Goal: Task Accomplishment & Management: Manage account settings

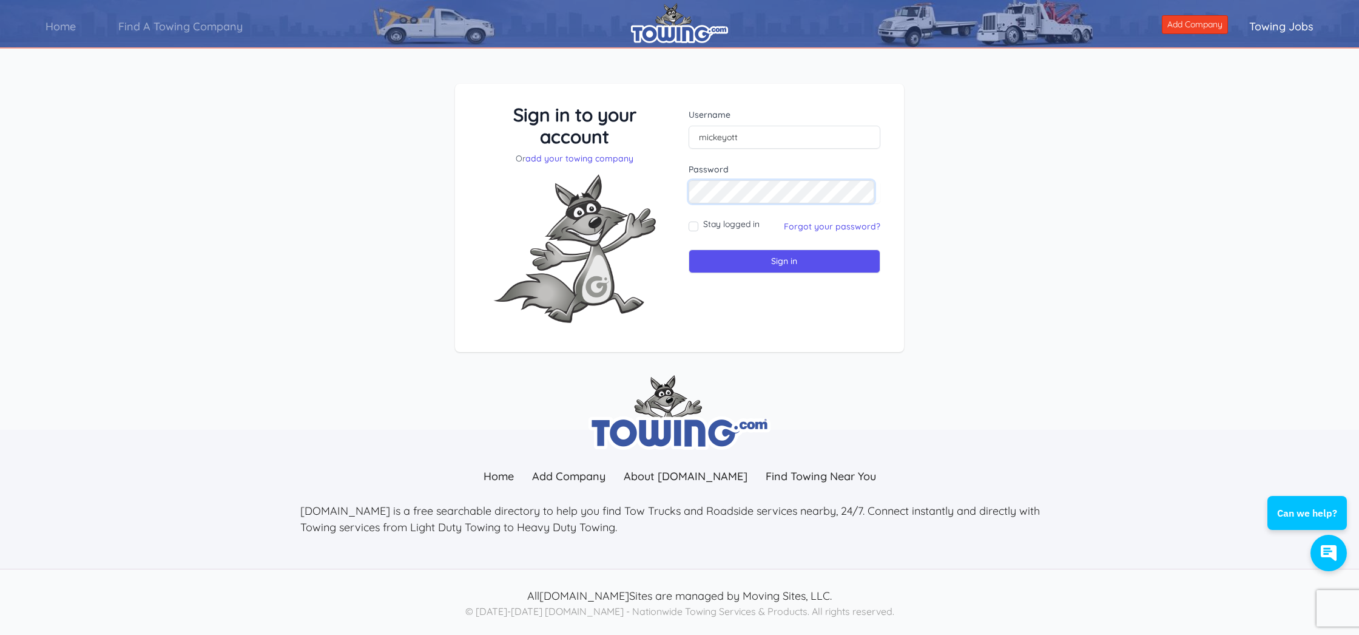
click at [782, 261] on input "Sign in" at bounding box center [785, 261] width 192 height 24
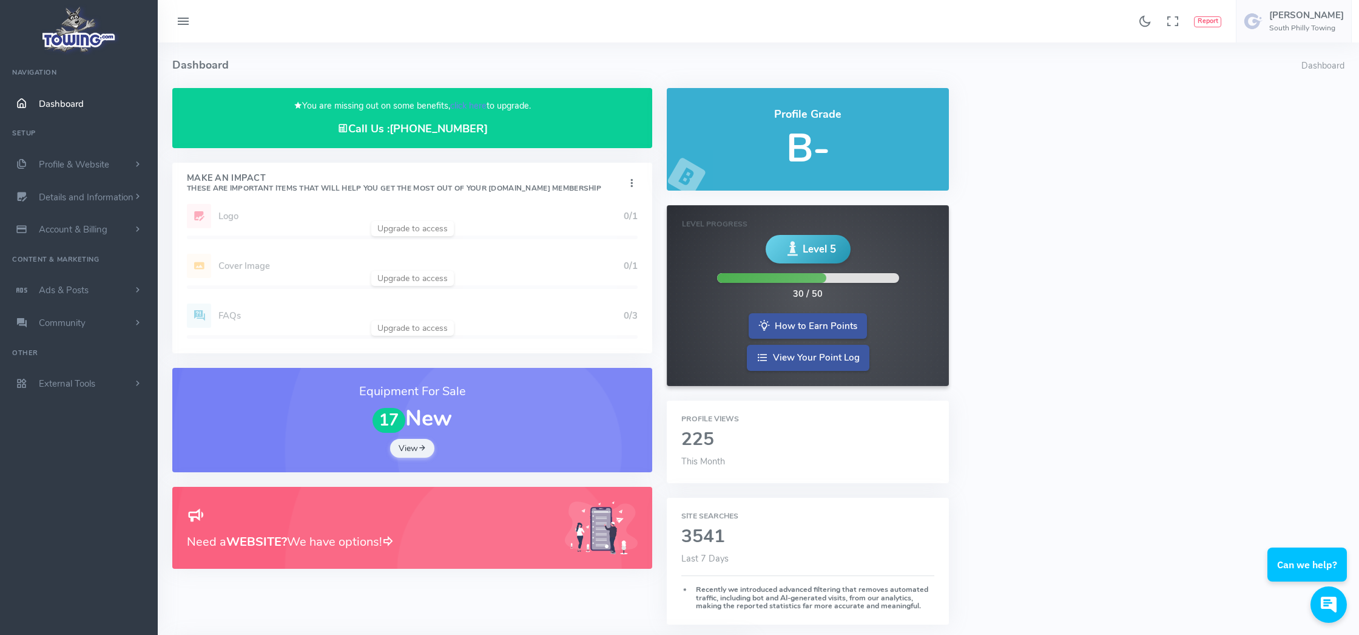
click at [816, 147] on h5 "B-" at bounding box center [807, 148] width 253 height 43
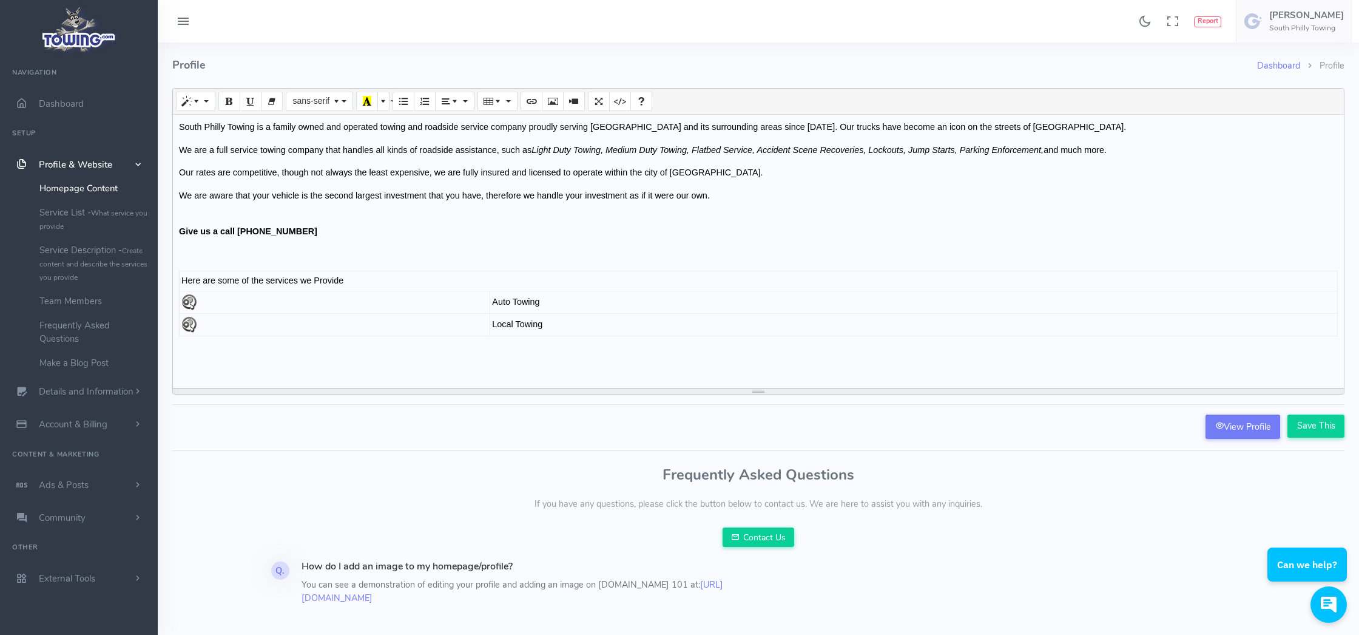
click at [700, 197] on p "We are aware that your vehicle is the second largest investment that you have, …" at bounding box center [758, 195] width 1159 height 13
click at [66, 213] on link "Service List - What service you provide" at bounding box center [93, 219] width 127 height 38
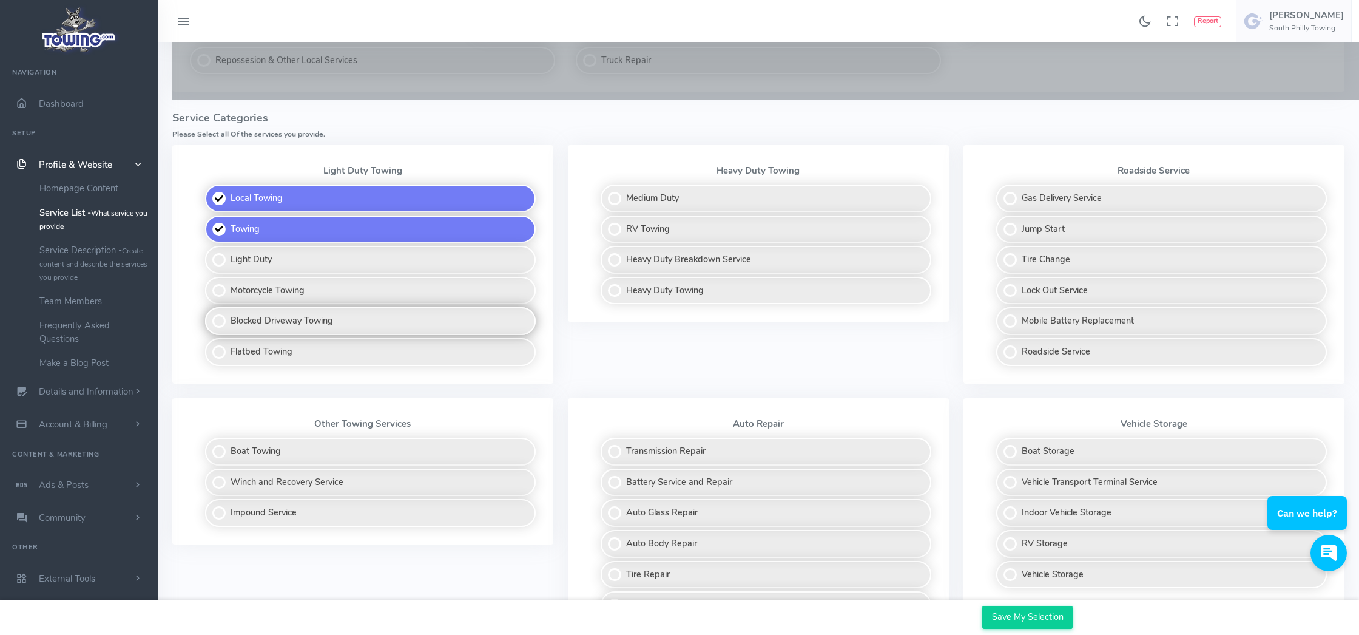
scroll to position [283, 0]
click at [642, 277] on label "Heavy Duty Towing" at bounding box center [766, 290] width 331 height 28
click at [606, 277] on input "Heavy Duty Towing" at bounding box center [602, 280] width 8 height 8
checkbox input "true"
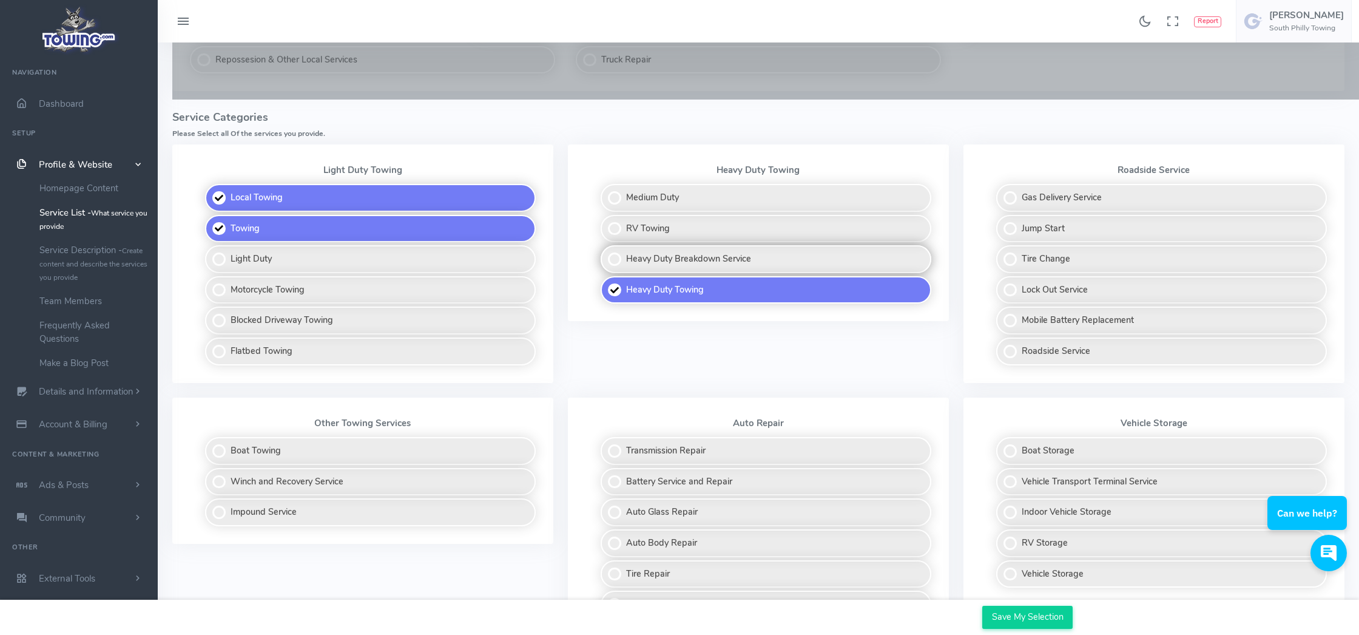
click at [652, 253] on label "Heavy Duty Breakdown Service" at bounding box center [766, 259] width 331 height 28
click at [606, 253] on input "Heavy Duty Breakdown Service" at bounding box center [602, 249] width 8 height 8
checkbox input "true"
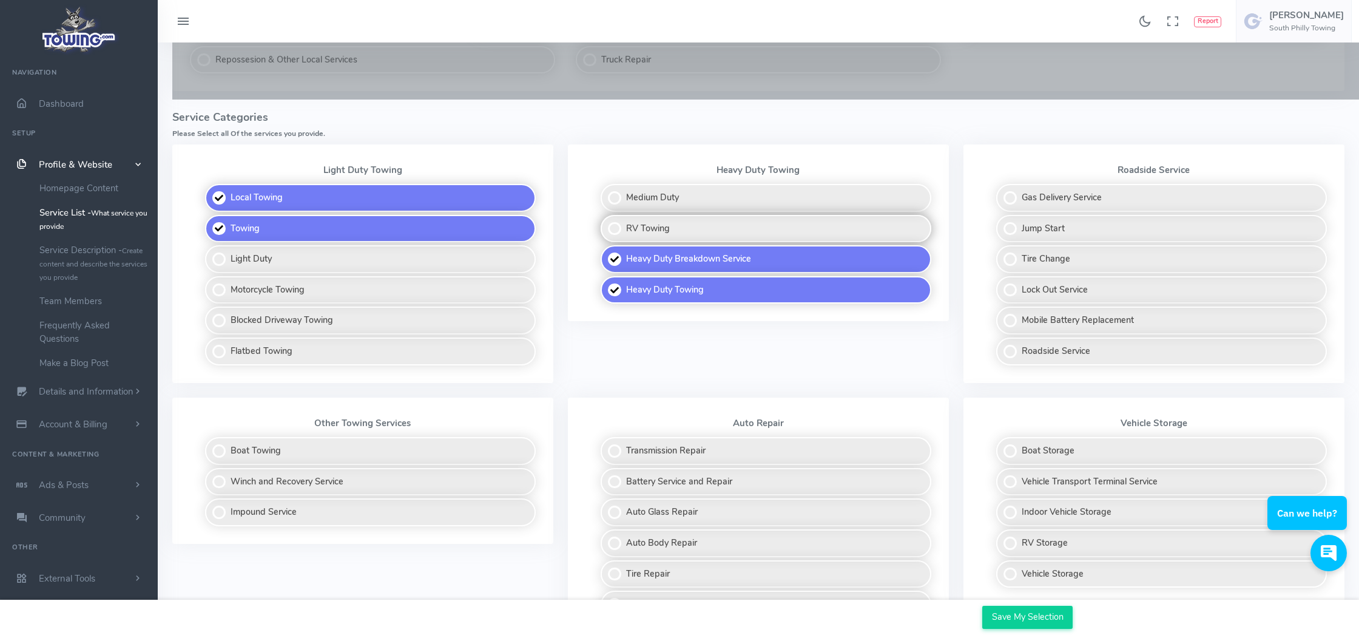
click at [649, 222] on label "RV Towing" at bounding box center [766, 229] width 331 height 28
click at [606, 222] on input "RV Towing" at bounding box center [602, 219] width 8 height 8
checkbox input "true"
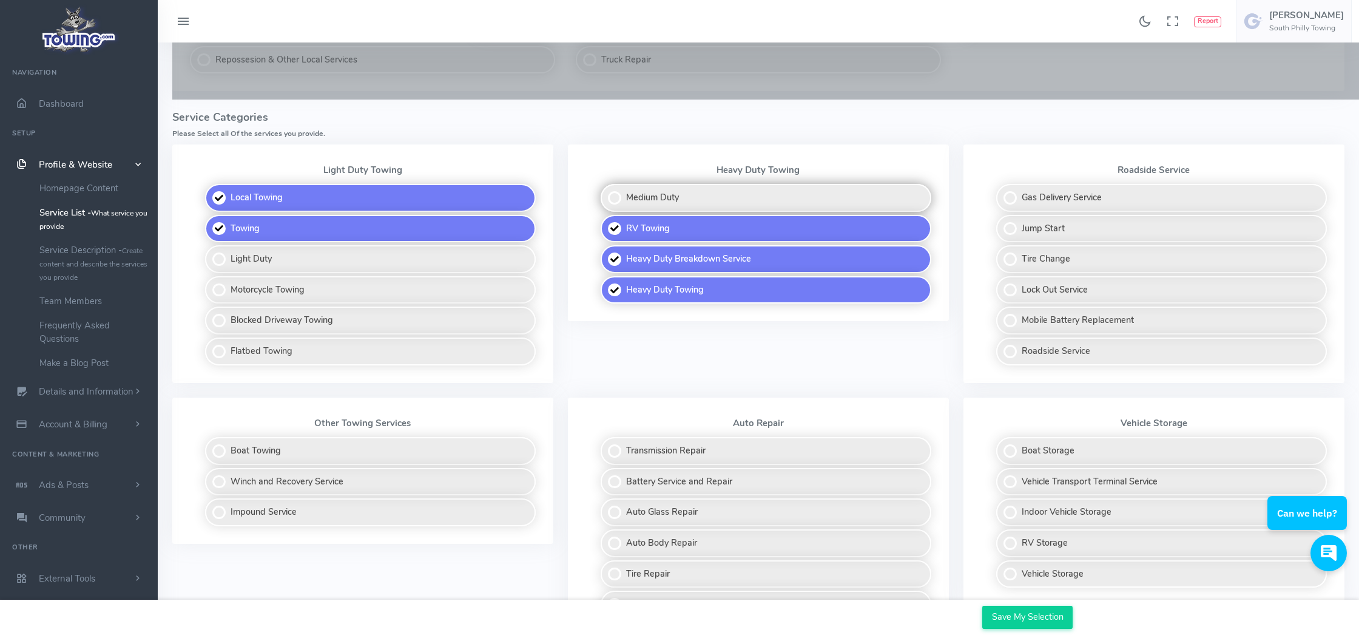
click at [655, 197] on label "Medium Duty" at bounding box center [766, 198] width 331 height 28
click at [606, 192] on input "Medium Duty" at bounding box center [602, 188] width 8 height 8
checkbox input "true"
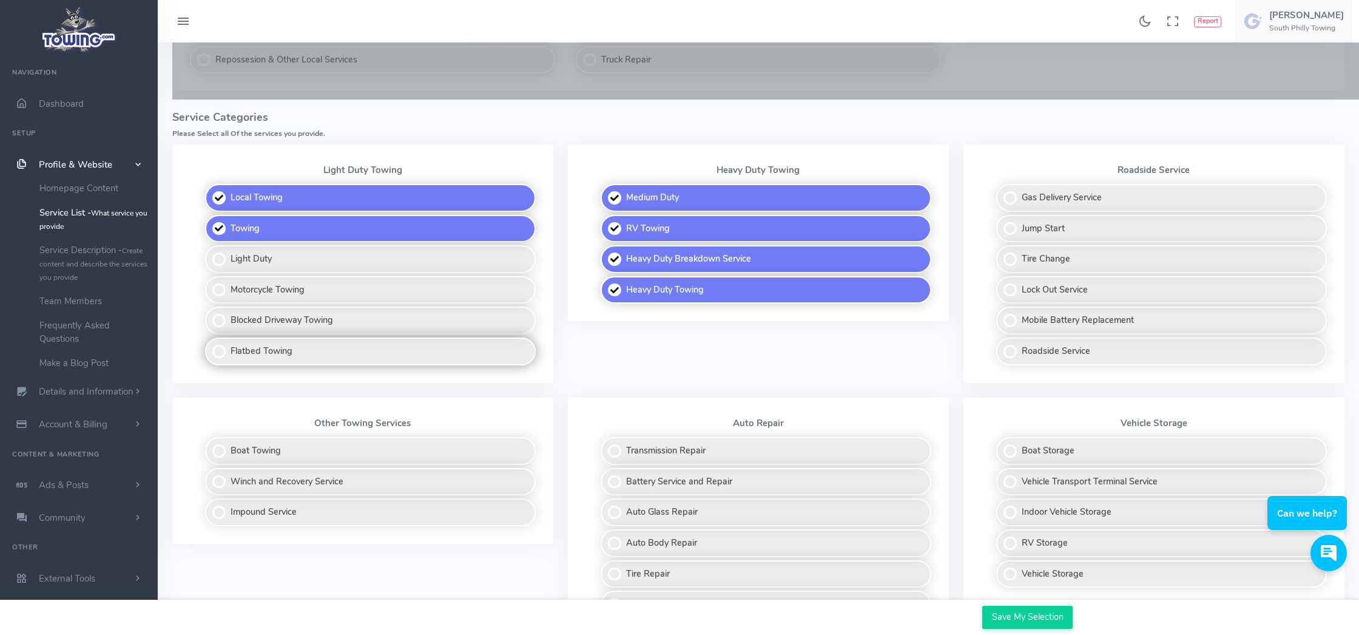
click at [275, 345] on label "Flatbed Towing" at bounding box center [370, 351] width 331 height 28
click at [210, 345] on input "Flatbed Towing" at bounding box center [206, 341] width 8 height 8
checkbox input "true"
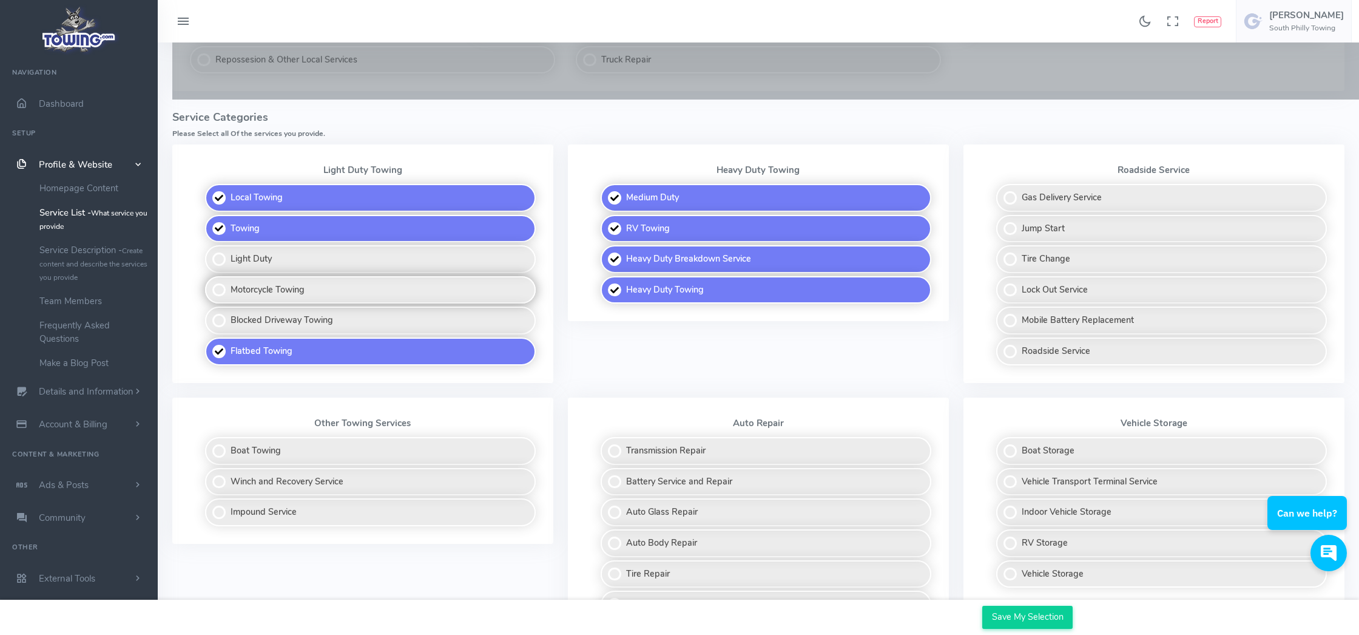
click at [285, 283] on label "Motorcycle Towing" at bounding box center [370, 290] width 331 height 28
click at [210, 283] on input "Motorcycle Towing" at bounding box center [206, 280] width 8 height 8
checkbox input "true"
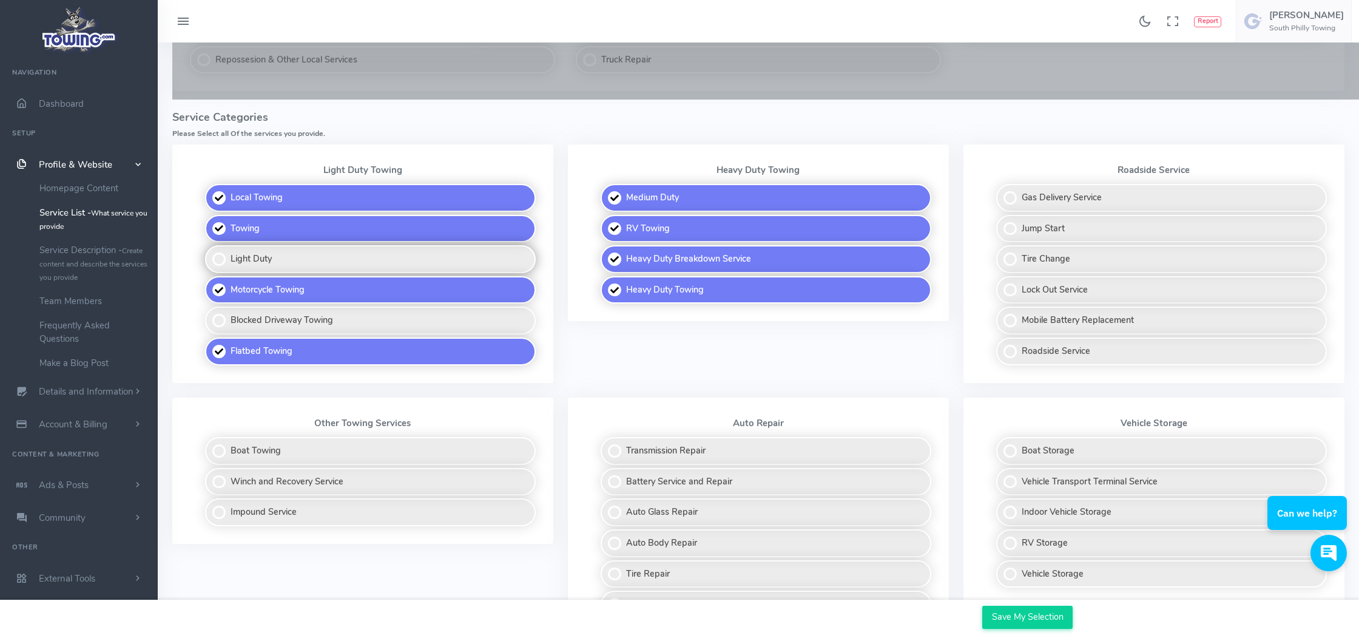
click at [268, 255] on label "Light Duty" at bounding box center [370, 259] width 331 height 28
click at [210, 253] on input "Light Duty" at bounding box center [206, 249] width 8 height 8
checkbox input "true"
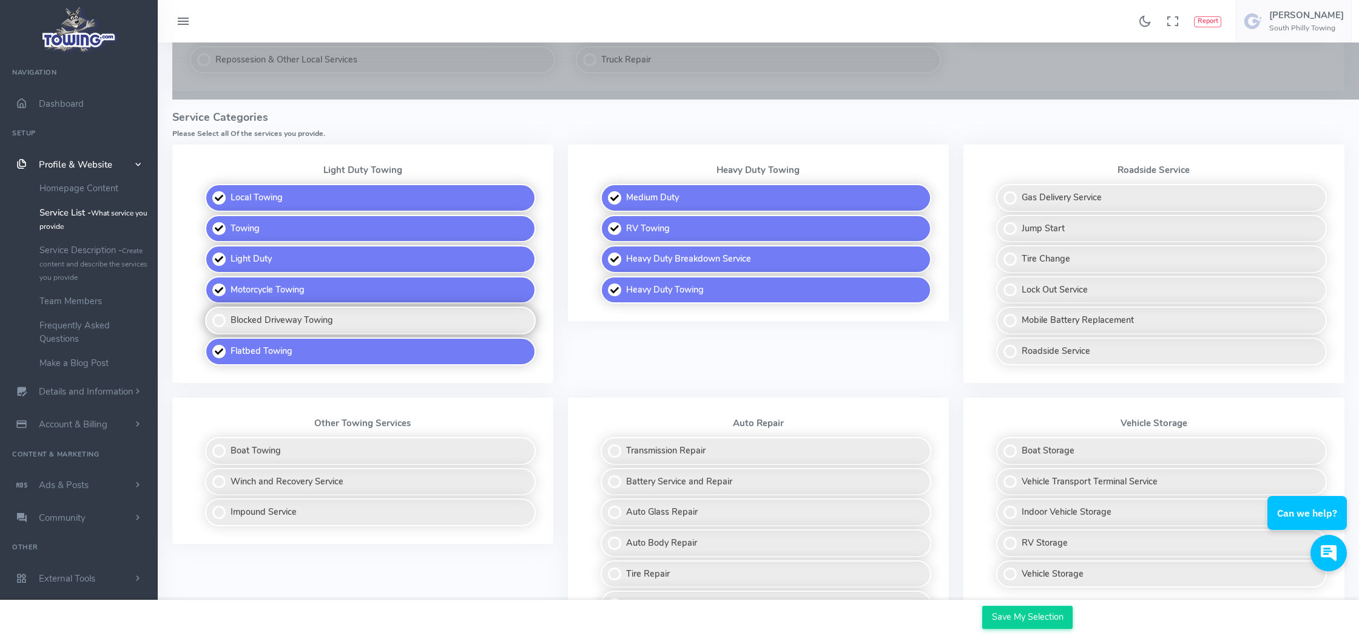
click at [309, 311] on label "Blocked Driveway Towing" at bounding box center [370, 320] width 331 height 28
click at [210, 311] on input "Blocked Driveway Towing" at bounding box center [206, 310] width 8 height 8
checkbox input "true"
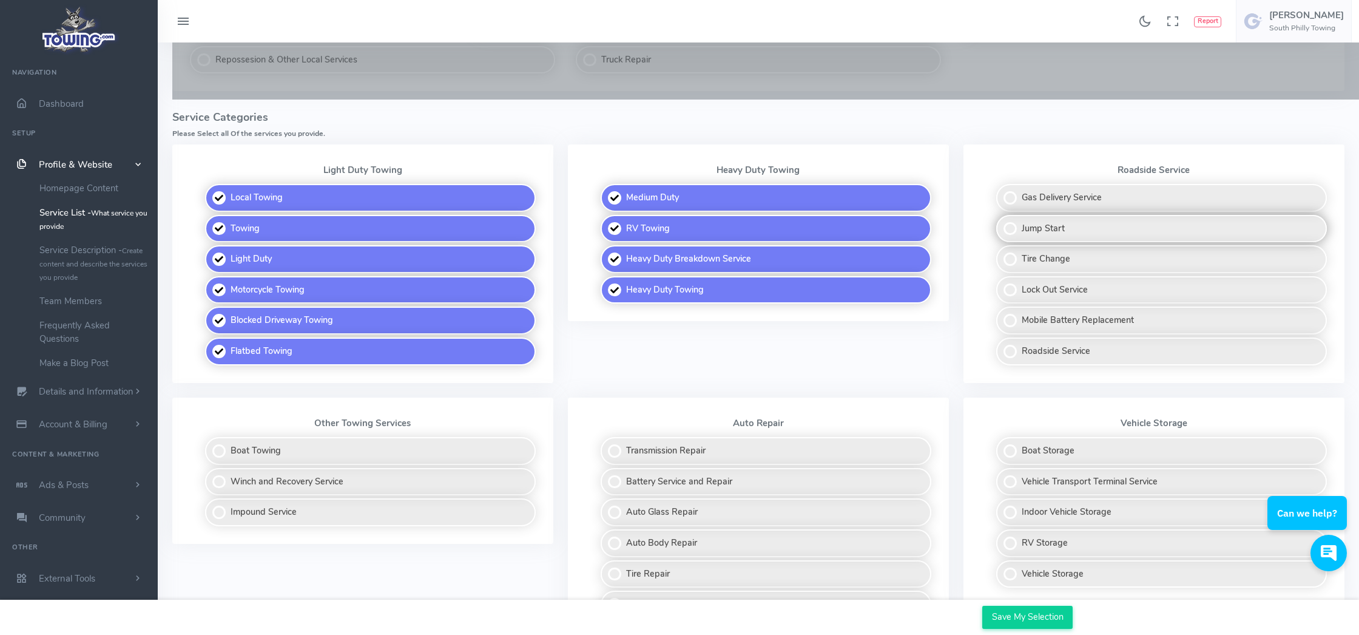
click at [1055, 229] on label "Jump Start" at bounding box center [1161, 229] width 331 height 28
click at [1001, 223] on input "Jump Start" at bounding box center [997, 219] width 8 height 8
checkbox input "true"
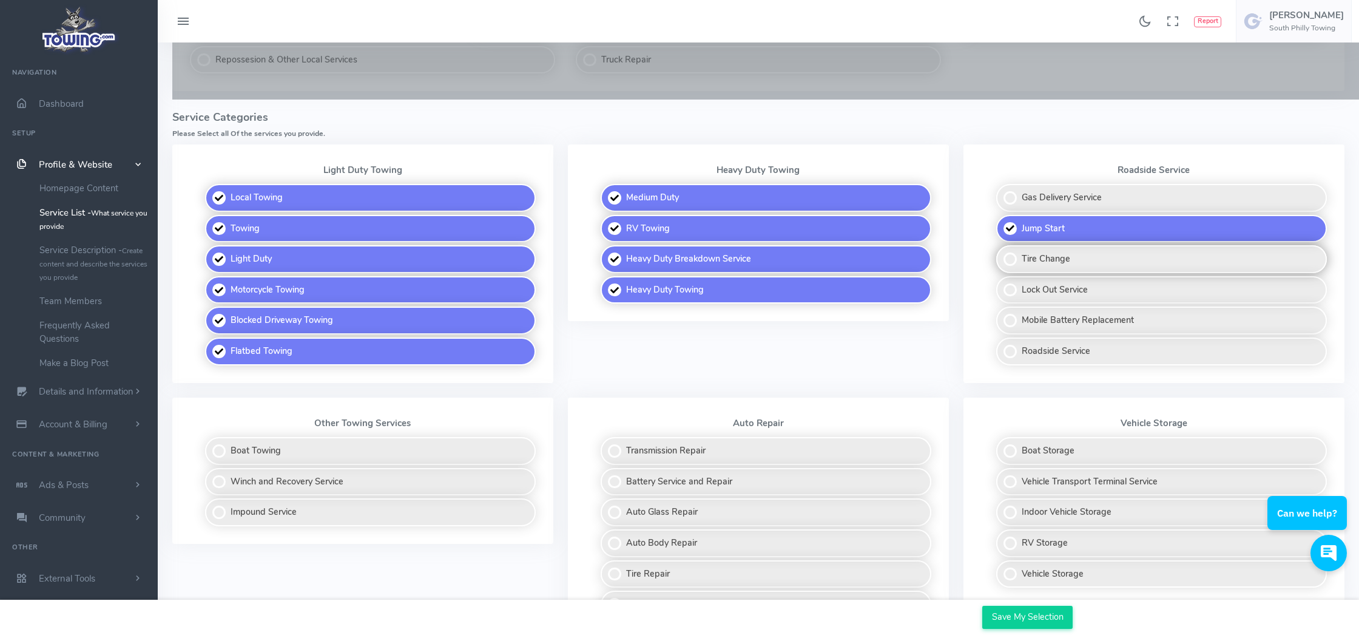
click at [1049, 250] on label "Tire Change" at bounding box center [1161, 259] width 331 height 28
click at [1001, 250] on input "Tire Change" at bounding box center [997, 249] width 8 height 8
checkbox input "true"
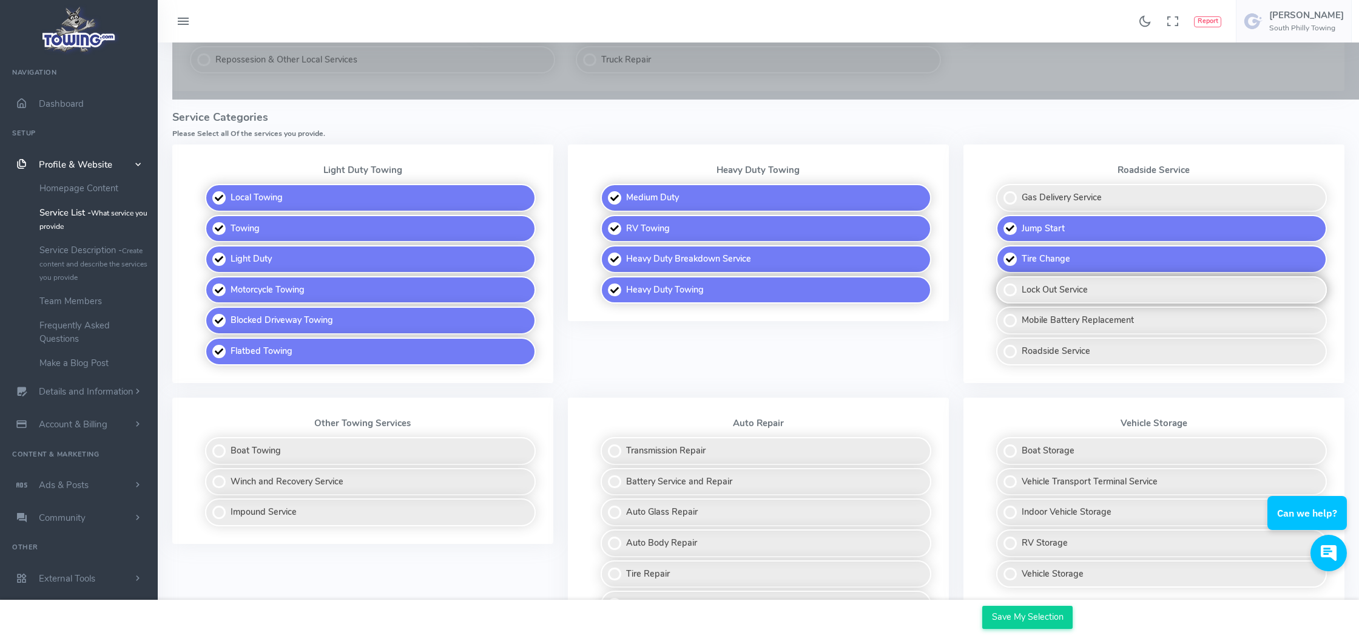
click at [1054, 279] on label "Lock Out Service" at bounding box center [1161, 290] width 331 height 28
click at [1001, 279] on input "Lock Out Service" at bounding box center [997, 280] width 8 height 8
checkbox input "true"
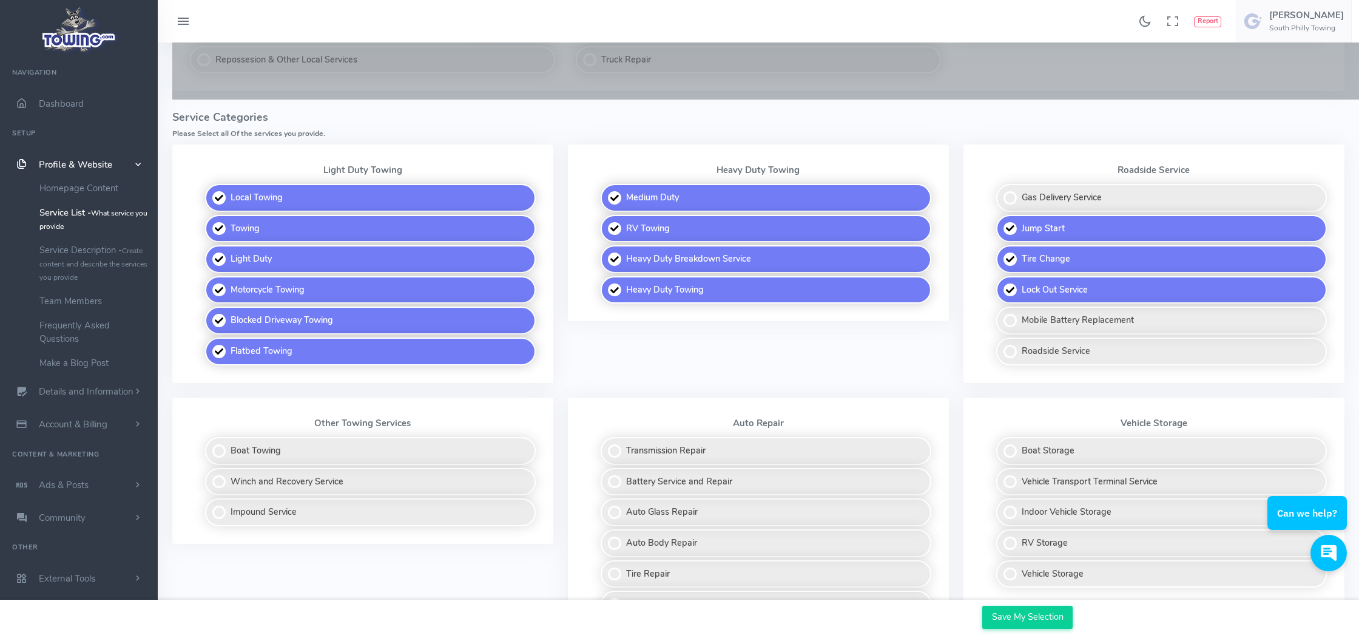
drag, startPoint x: 1044, startPoint y: 343, endPoint x: 981, endPoint y: 332, distance: 63.4
click at [1044, 343] on label "Roadside Service" at bounding box center [1161, 351] width 331 height 28
click at [1001, 343] on input "Roadside Service" at bounding box center [997, 341] width 8 height 8
checkbox input "true"
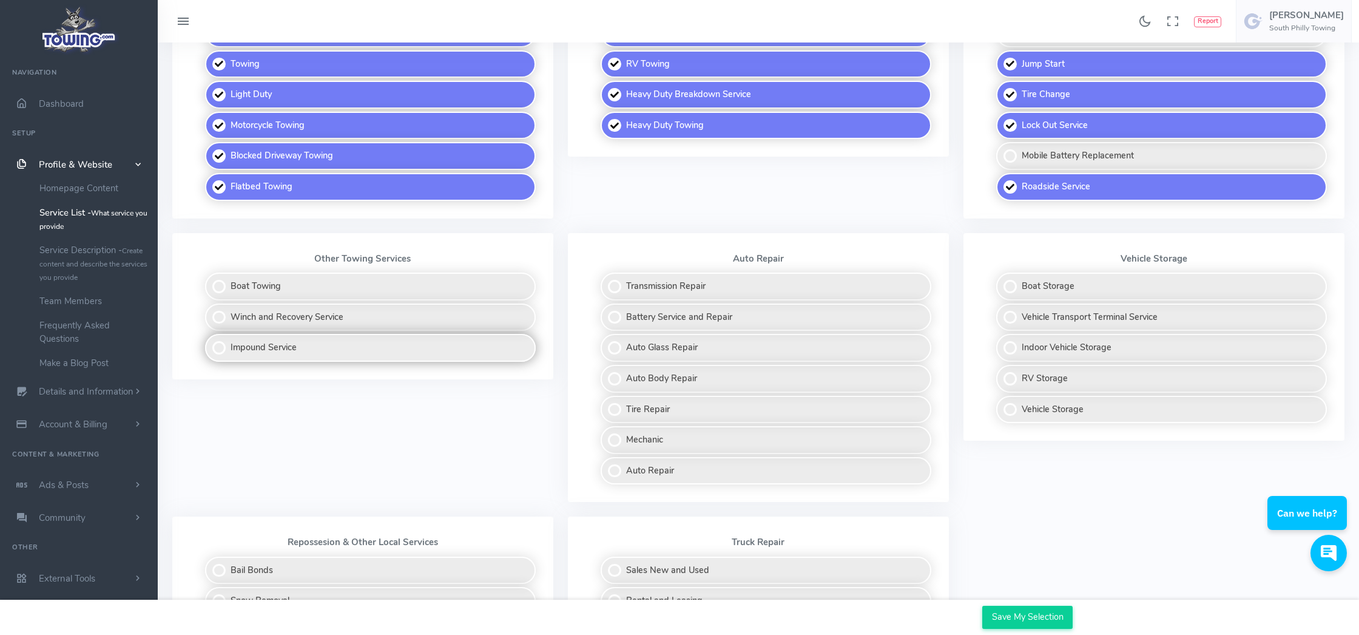
scroll to position [450, 0]
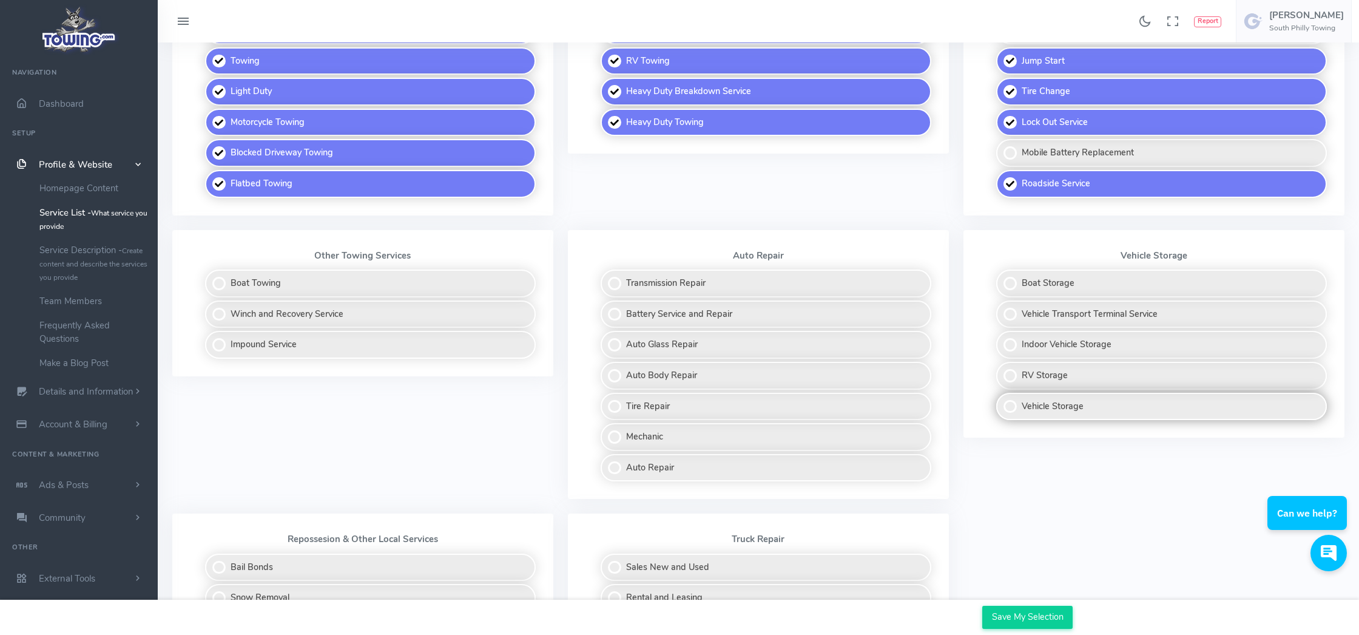
click at [1058, 396] on label "Vehicle Storage" at bounding box center [1161, 407] width 331 height 28
click at [1001, 396] on input "Vehicle Storage" at bounding box center [997, 397] width 8 height 8
checkbox input "true"
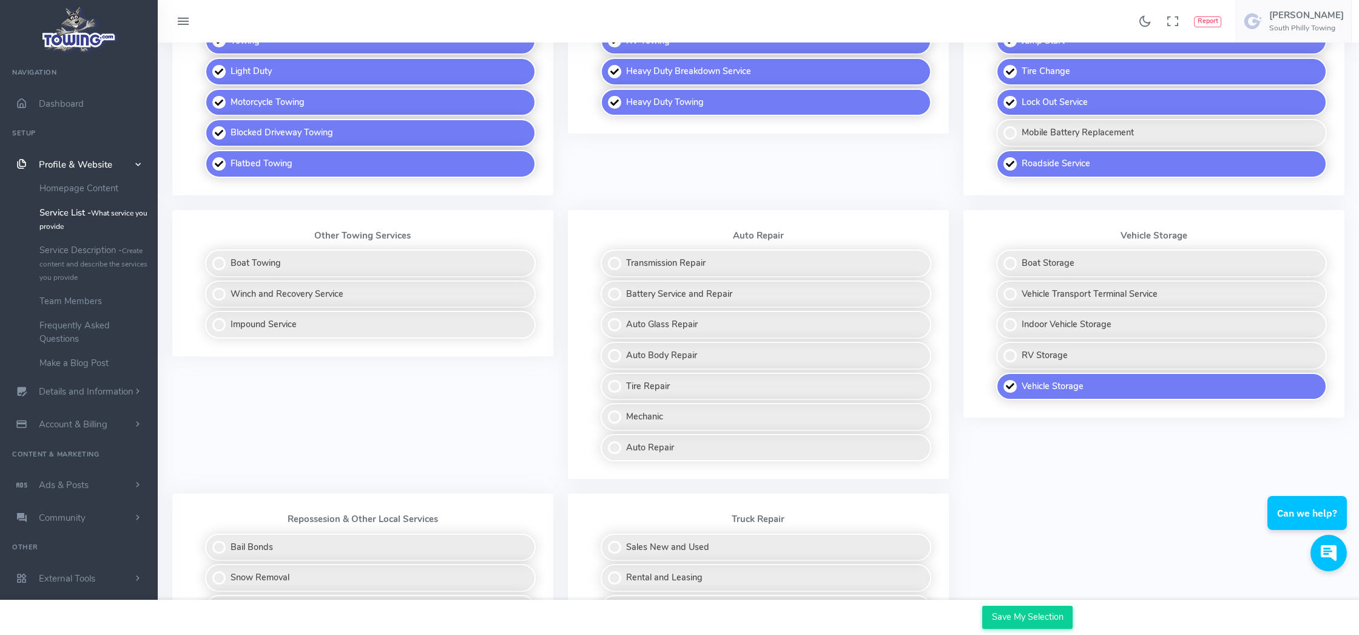
scroll to position [477, 0]
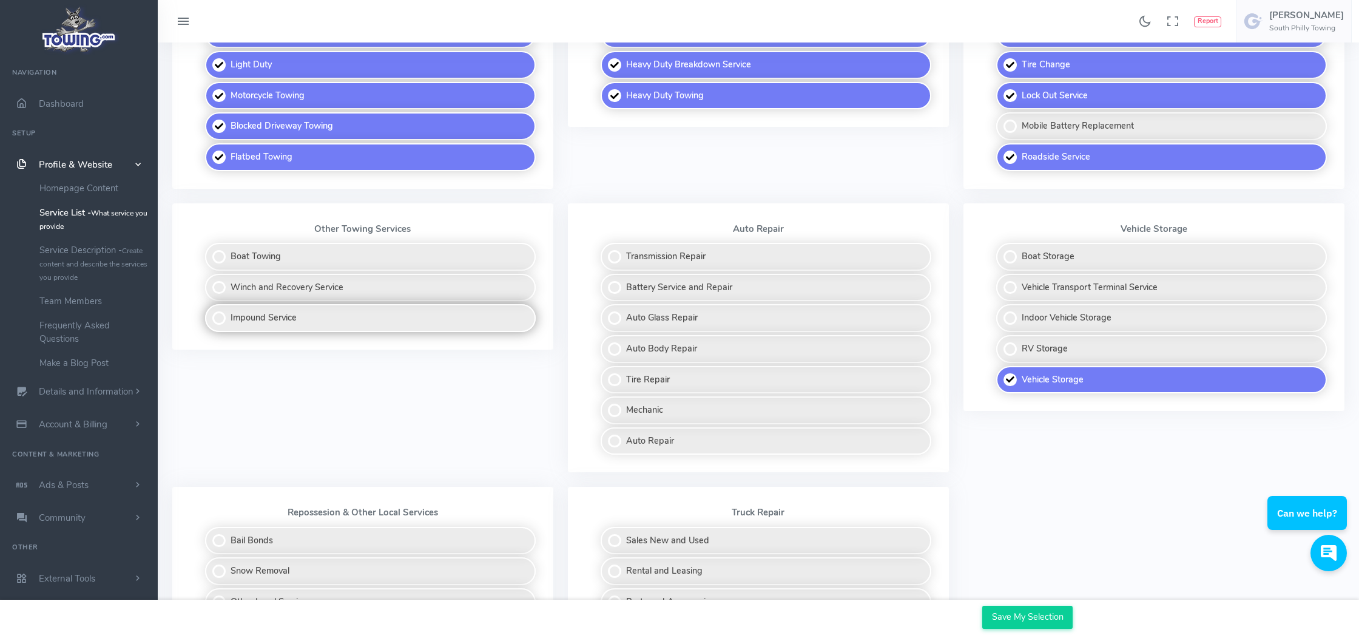
click at [304, 311] on label "Impound Service" at bounding box center [370, 318] width 331 height 28
click at [210, 311] on input "Impound Service" at bounding box center [206, 308] width 8 height 8
checkbox input "true"
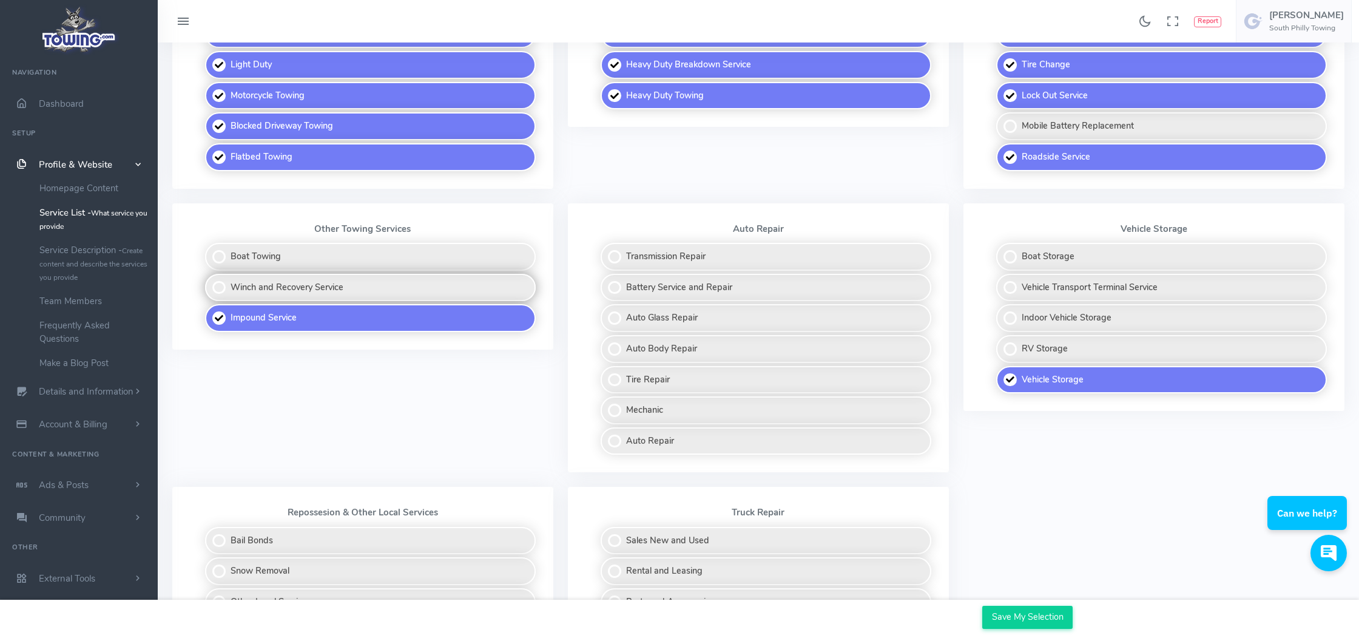
click at [314, 276] on label "Winch and Recovery Service" at bounding box center [370, 288] width 331 height 28
click at [210, 276] on input "Winch and Recovery Service" at bounding box center [206, 278] width 8 height 8
checkbox input "true"
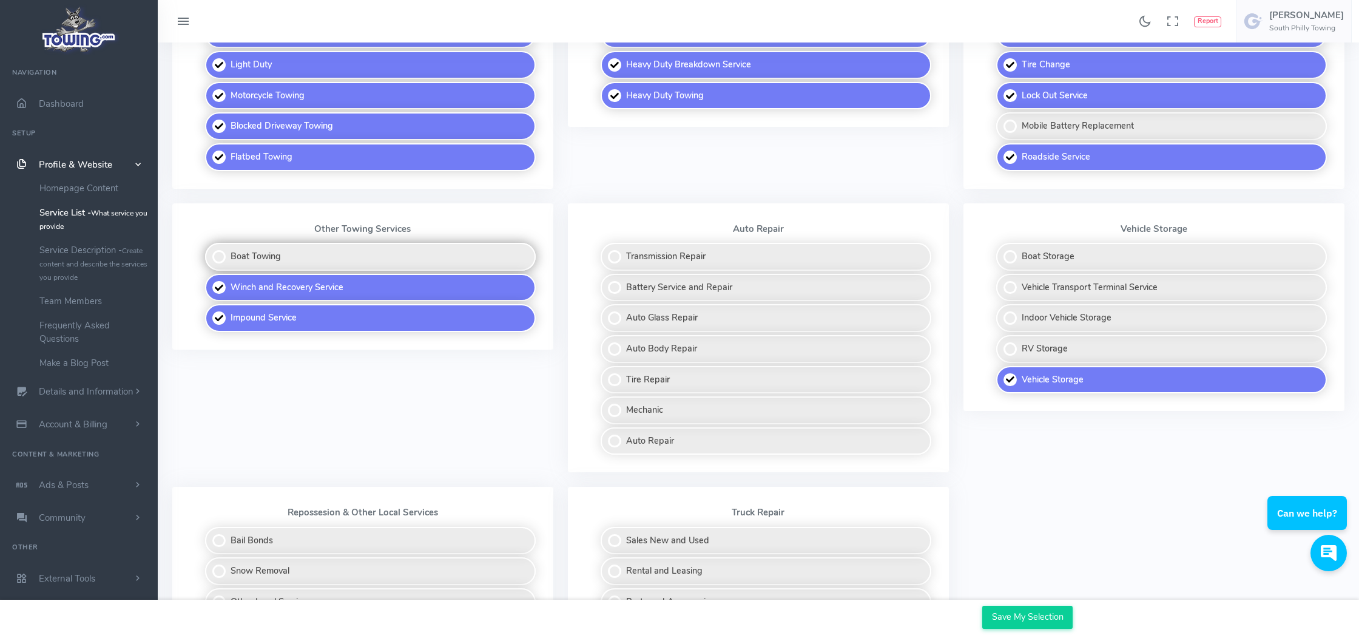
click at [298, 245] on label "Boat Towing" at bounding box center [370, 257] width 331 height 28
click at [210, 245] on input "Boat Towing" at bounding box center [206, 247] width 8 height 8
checkbox input "true"
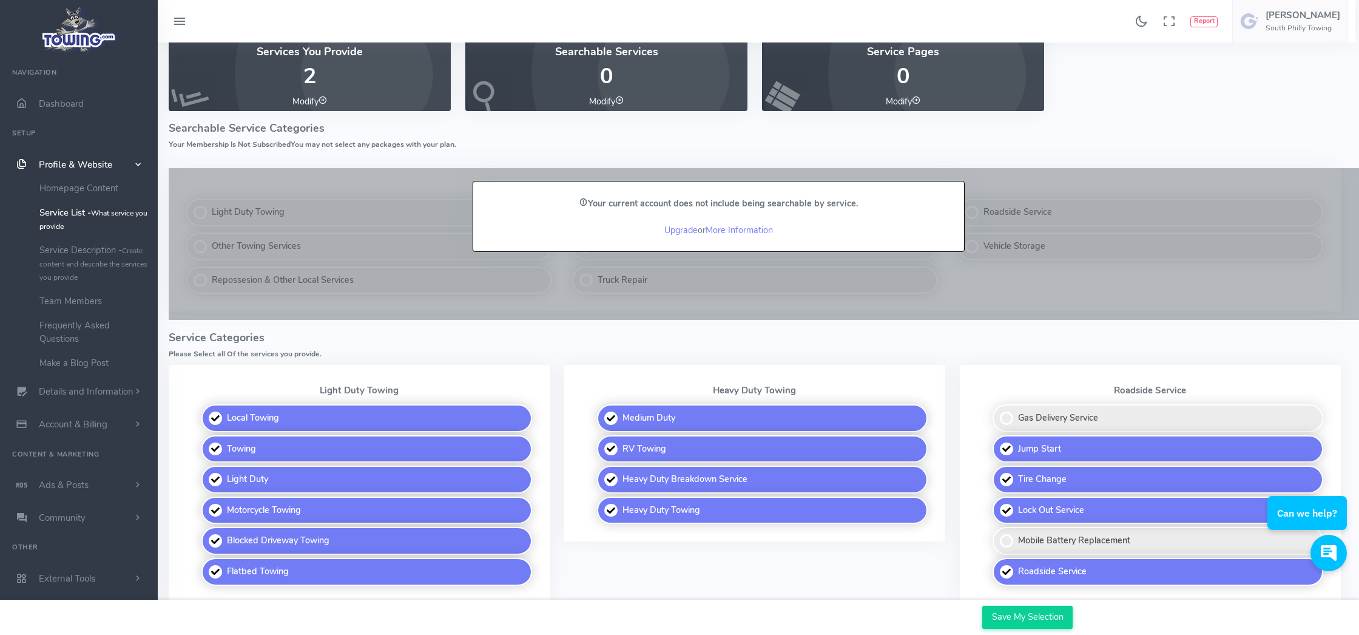
scroll to position [61, 4]
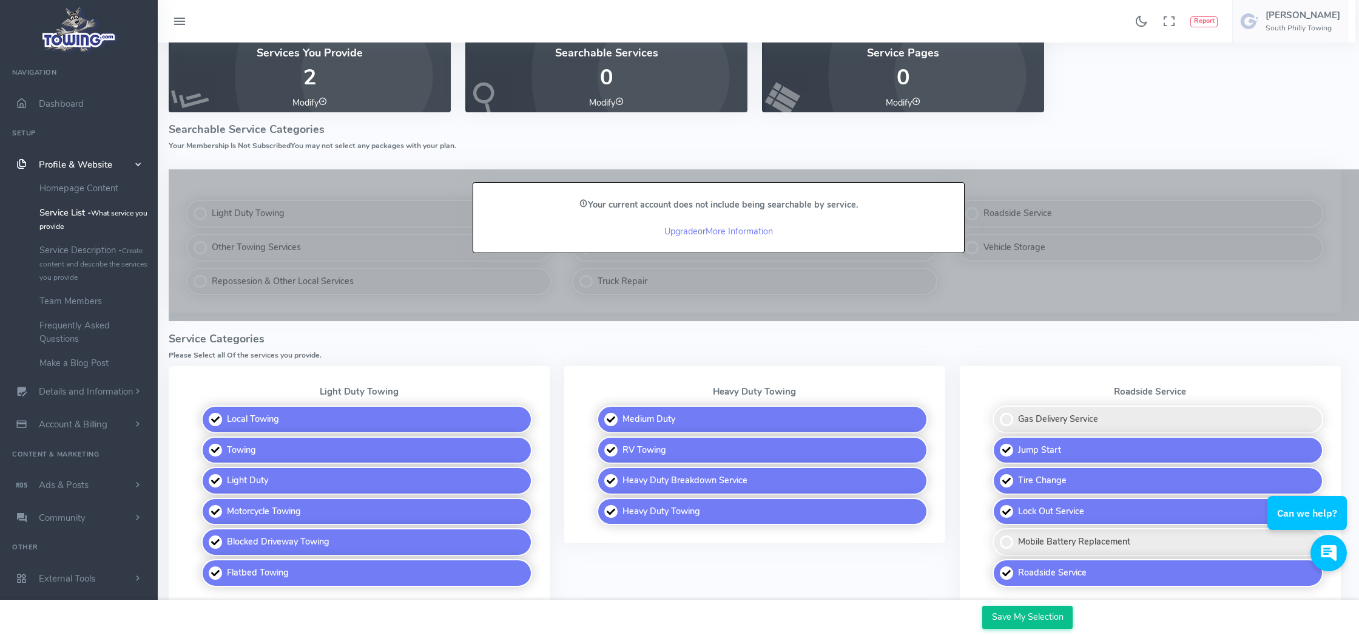
click at [1023, 613] on input "Save My Selection" at bounding box center [1027, 617] width 90 height 23
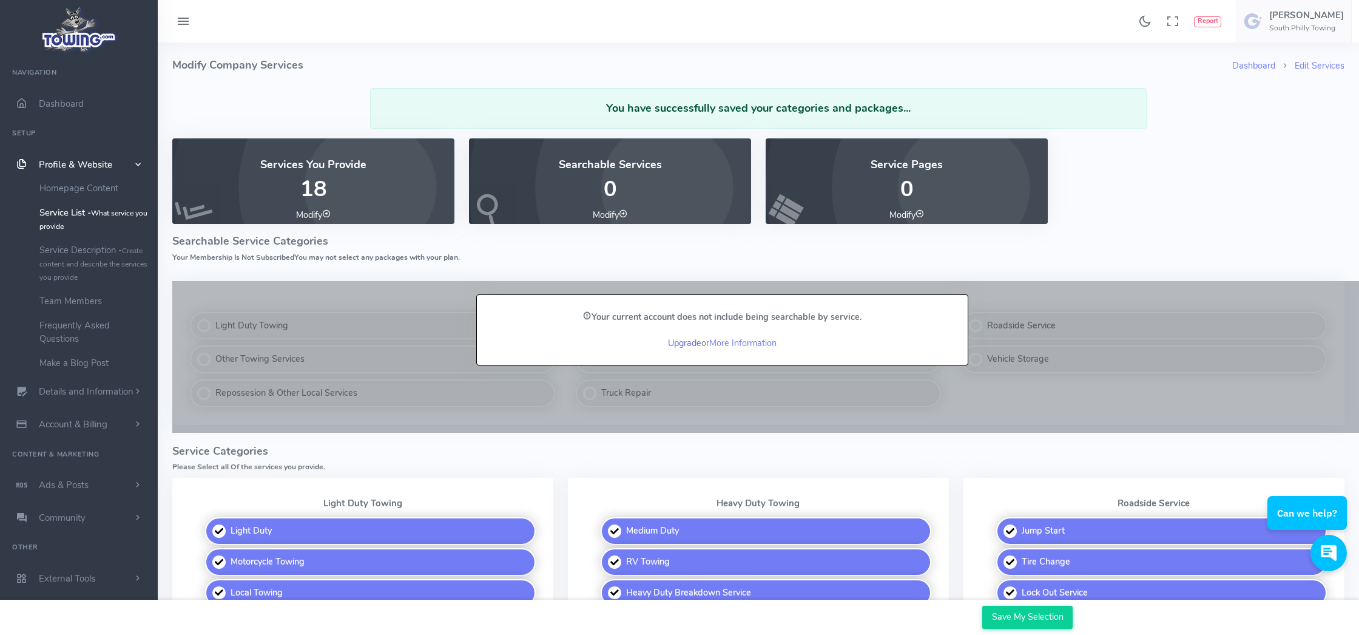
click at [678, 339] on link "Upgrade" at bounding box center [684, 343] width 33 height 12
click at [683, 339] on link "Upgrade" at bounding box center [684, 343] width 33 height 12
click at [737, 339] on link "More Information" at bounding box center [742, 343] width 67 height 12
click at [1300, 20] on h5 "[PERSON_NAME]" at bounding box center [1306, 15] width 75 height 10
click at [1291, 70] on span "Account Settings" at bounding box center [1295, 73] width 67 height 12
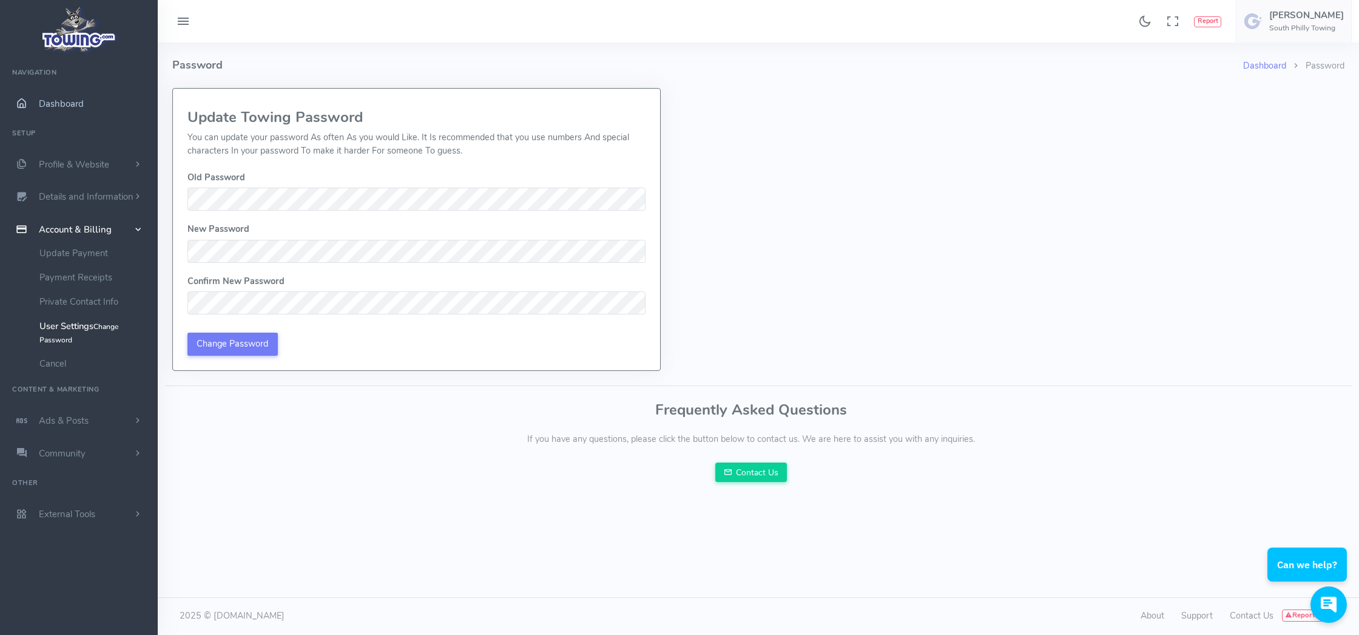
click at [50, 106] on span "Dashboard" at bounding box center [61, 104] width 45 height 12
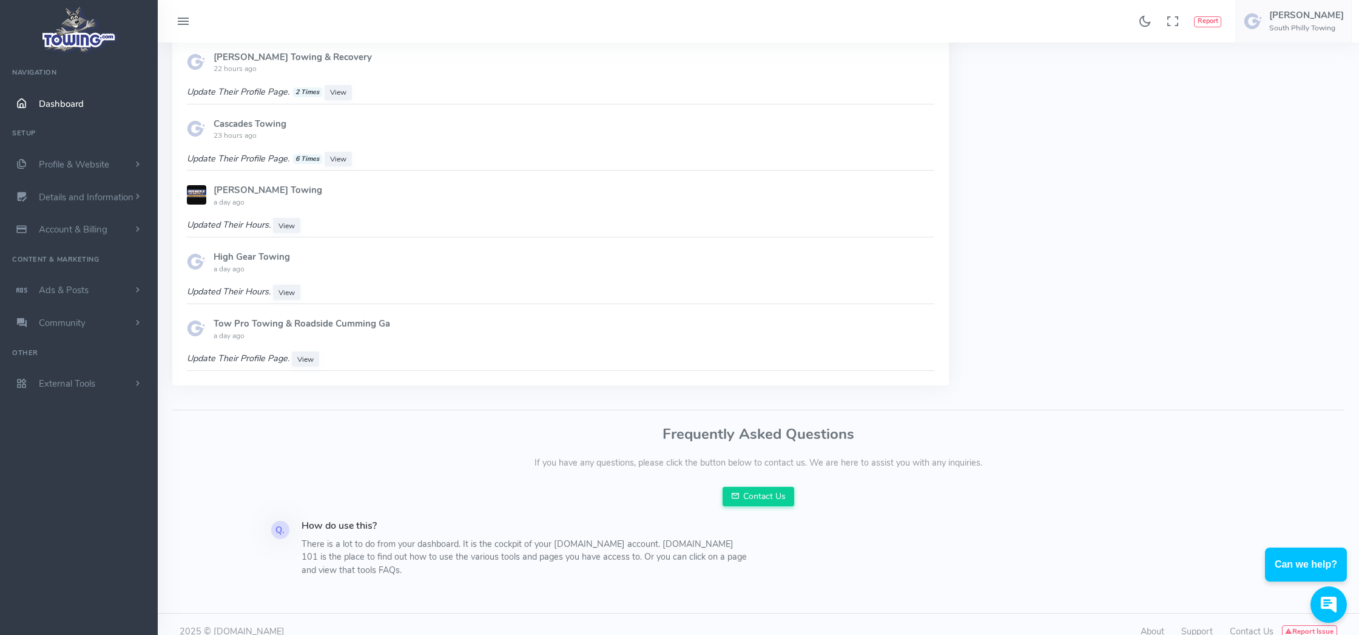
scroll to position [1056, 0]
click at [52, 289] on span "Ads & Posts" at bounding box center [64, 290] width 50 height 12
click at [71, 229] on span "Account & Billing" at bounding box center [73, 229] width 69 height 12
click at [67, 248] on link "Update Payment" at bounding box center [93, 253] width 127 height 24
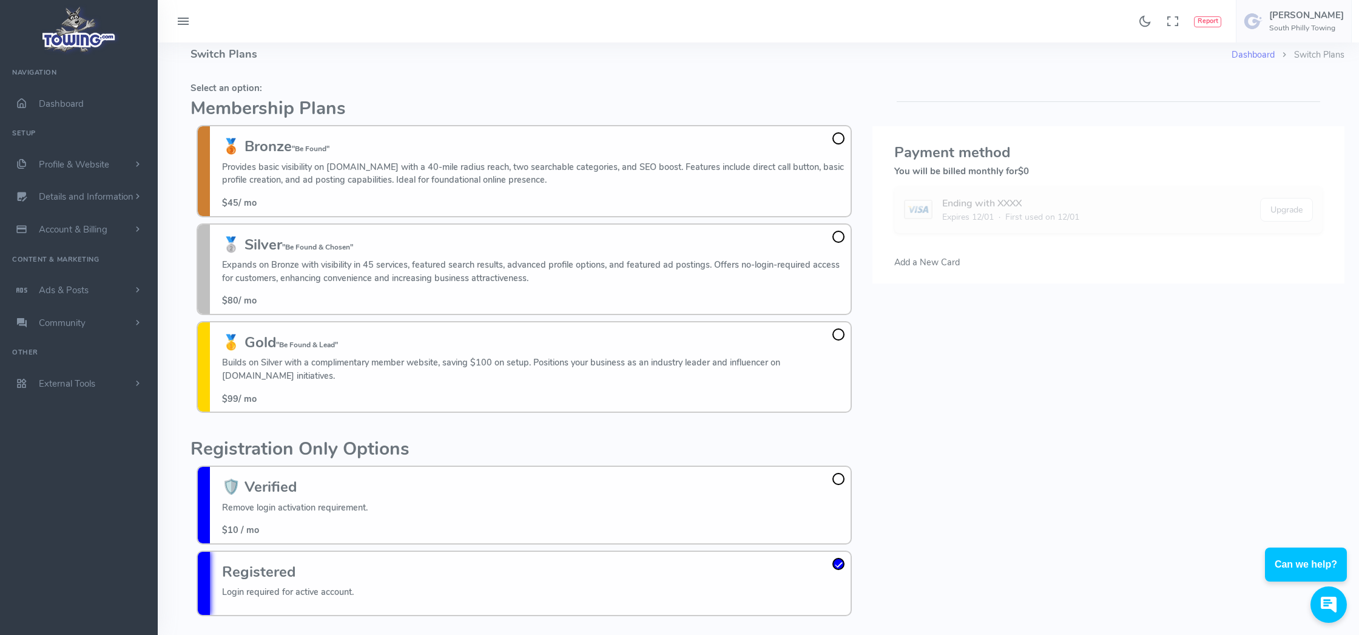
scroll to position [11, 0]
